Goal: Check status: Check status

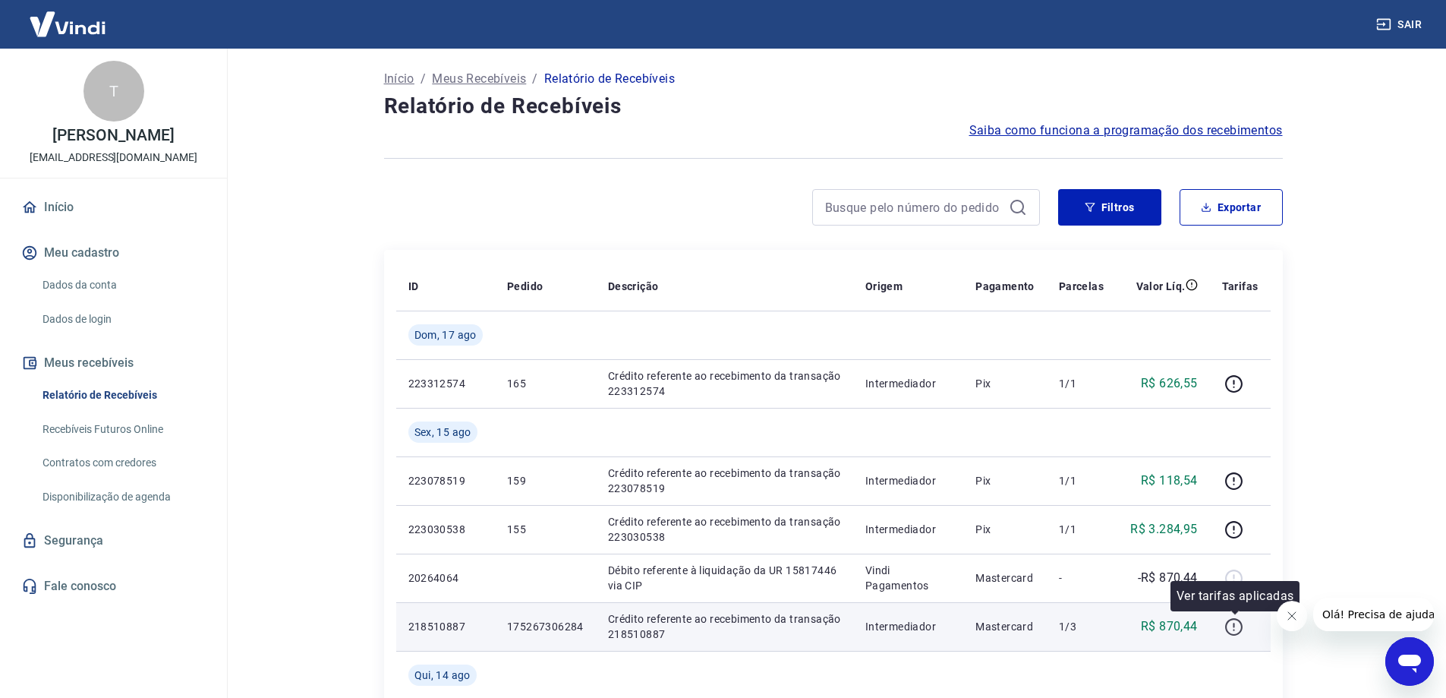
click at [1232, 631] on icon "button" at bounding box center [1234, 626] width 19 height 19
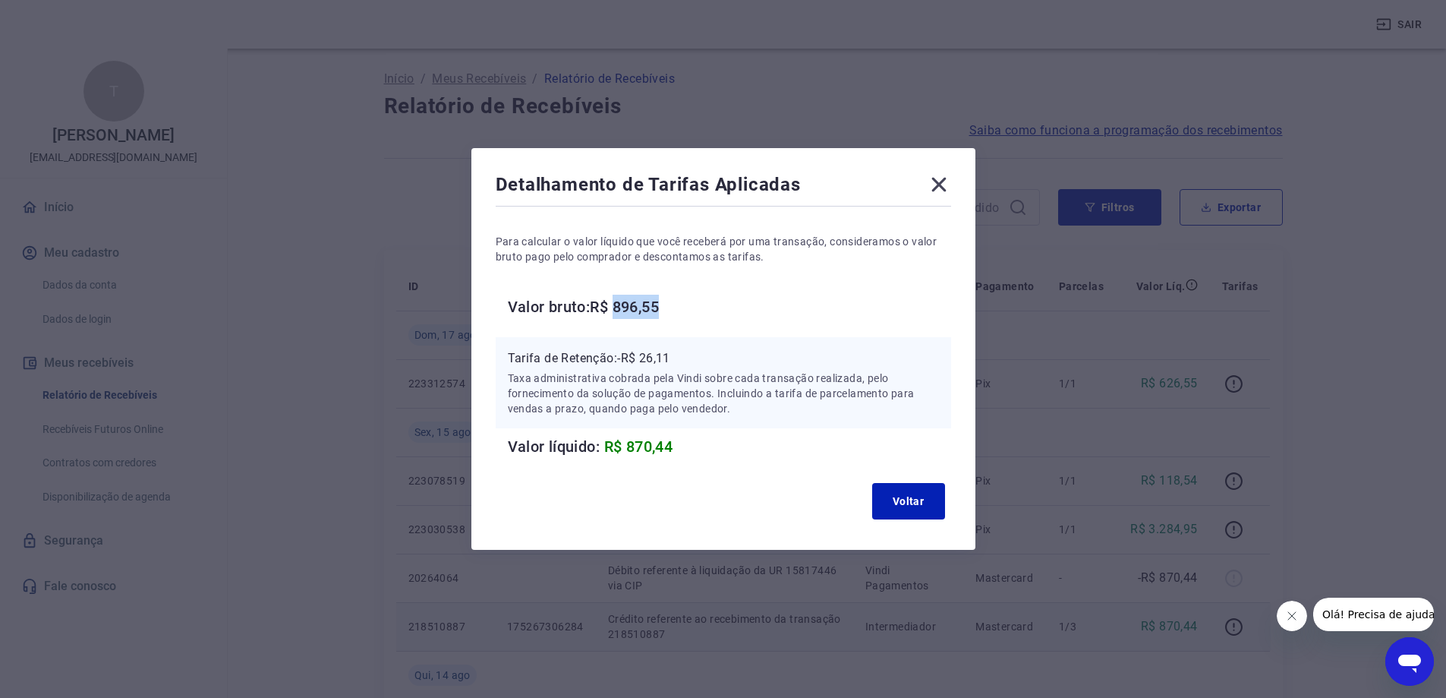
drag, startPoint x: 677, startPoint y: 303, endPoint x: 626, endPoint y: 308, distance: 51.8
click at [626, 308] on h6 "Valor bruto: R$ 896,55" at bounding box center [729, 307] width 443 height 24
copy h6 "896,55"
click at [936, 185] on icon at bounding box center [939, 184] width 24 height 24
